Goal: Task Accomplishment & Management: Manage account settings

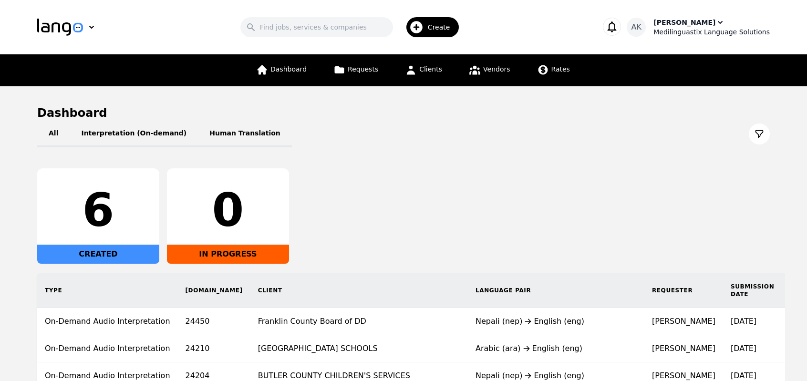
click at [679, 25] on div "Ameet Kumar" at bounding box center [684, 23] width 62 height 10
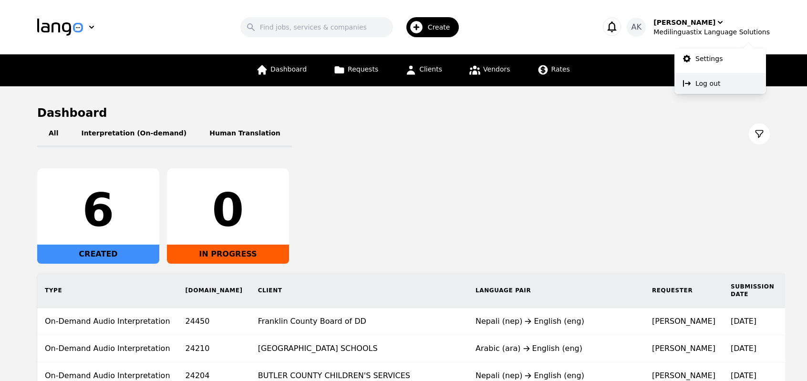
click at [694, 84] on button "Log out" at bounding box center [720, 83] width 92 height 21
